Goal: Find specific page/section: Find specific page/section

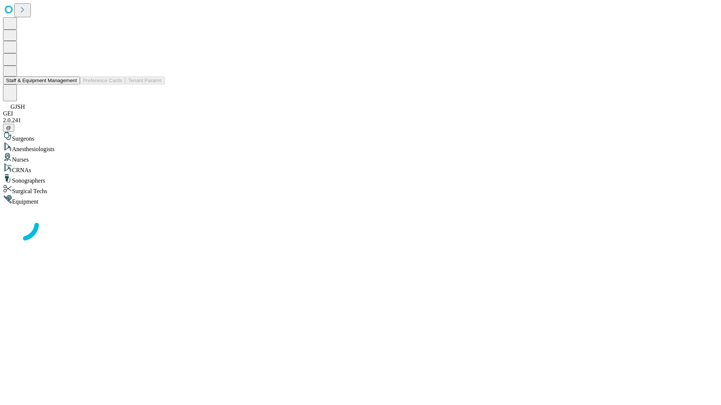
click at [72, 84] on button "Staff & Equipment Management" at bounding box center [41, 81] width 77 height 8
